Goal: Task Accomplishment & Management: Use online tool/utility

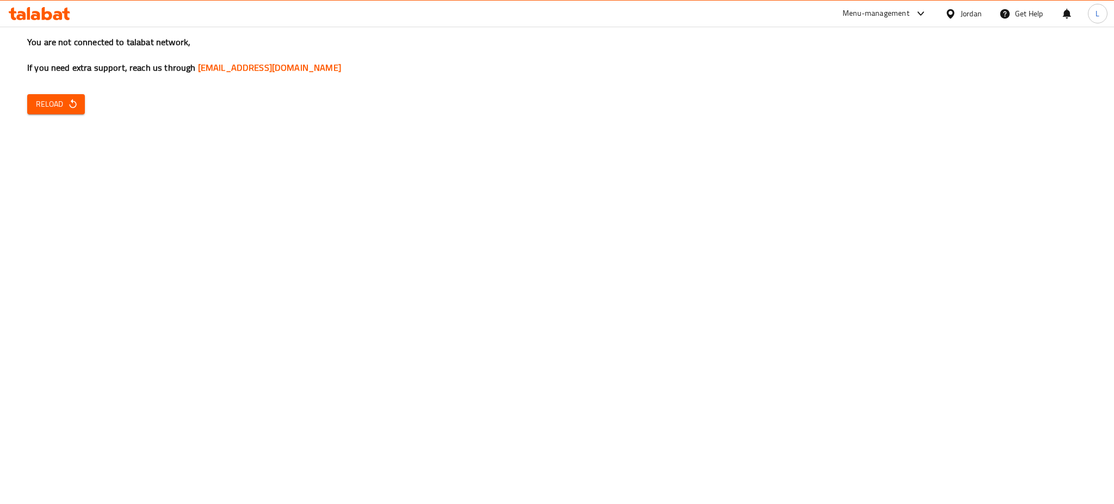
click at [56, 116] on div "You are not connected to talabat network, If you need extra support, reach us t…" at bounding box center [557, 252] width 1114 height 504
click at [63, 107] on span "Reload" at bounding box center [56, 104] width 40 height 14
click at [164, 226] on div "You are not connected to talabat network, If you need extra support, reach us t…" at bounding box center [557, 252] width 1114 height 504
click at [78, 108] on button "Reload" at bounding box center [56, 104] width 58 height 20
click at [55, 108] on span "Reload" at bounding box center [56, 104] width 40 height 14
